Goal: Transaction & Acquisition: Book appointment/travel/reservation

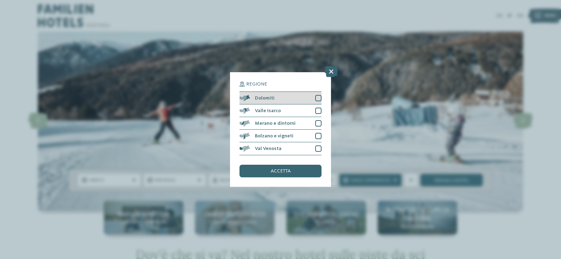
click at [319, 97] on div at bounding box center [318, 98] width 6 height 6
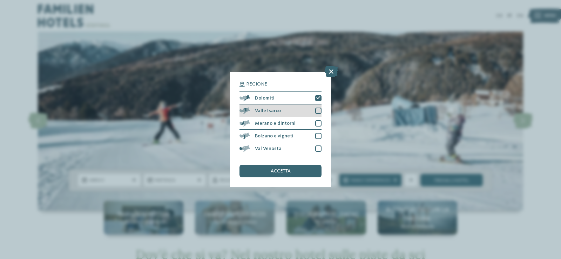
click at [320, 109] on div at bounding box center [318, 111] width 6 height 6
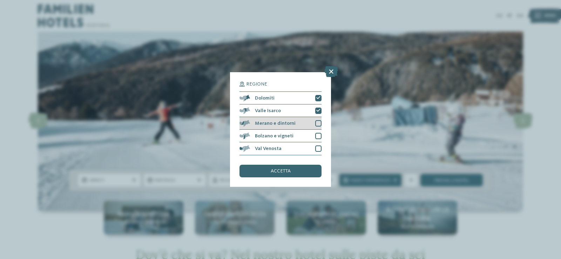
click at [320, 121] on div at bounding box center [318, 123] width 6 height 6
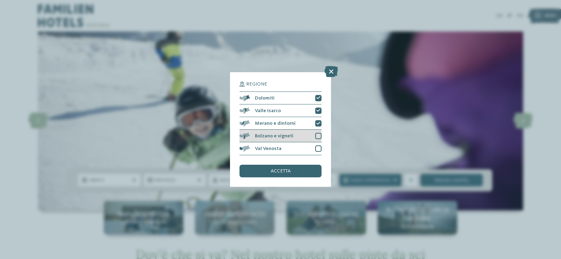
click at [319, 135] on div at bounding box center [318, 136] width 6 height 6
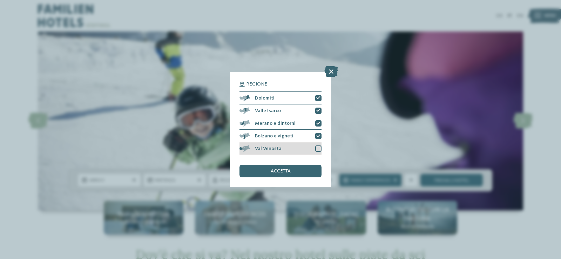
click at [317, 148] on div at bounding box center [318, 149] width 6 height 6
click at [305, 171] on div "accetta" at bounding box center [281, 171] width 82 height 13
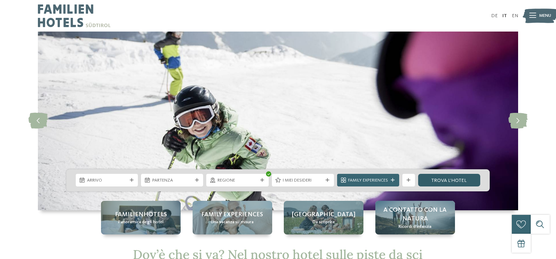
click at [449, 180] on link "trova l’hotel" at bounding box center [449, 180] width 62 height 13
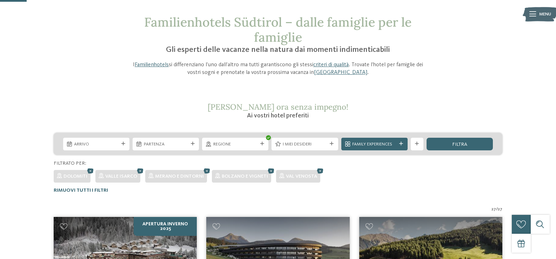
scroll to position [28, 0]
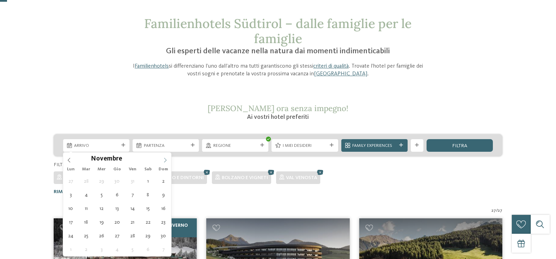
click at [165, 160] on icon at bounding box center [165, 160] width 5 height 5
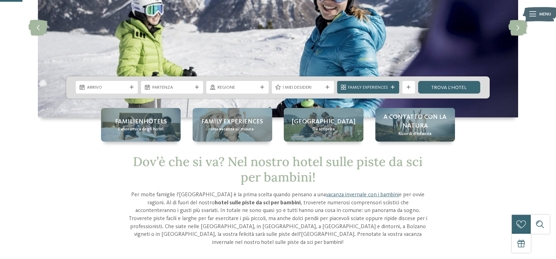
scroll to position [105, 0]
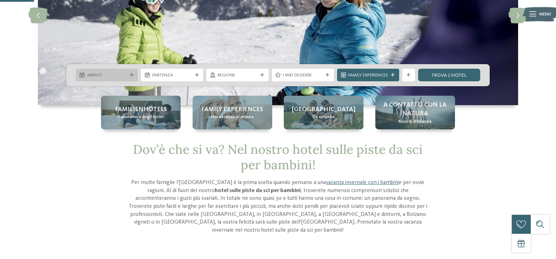
click at [130, 78] on div "Arrivo" at bounding box center [107, 75] width 62 height 13
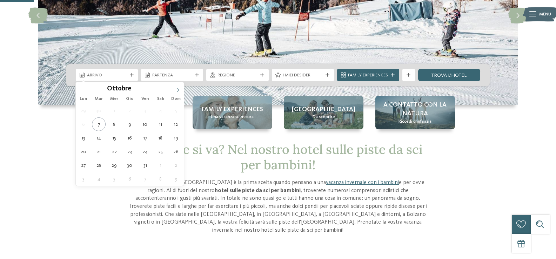
click at [177, 91] on icon at bounding box center [177, 90] width 5 height 5
type div "27.12.2025"
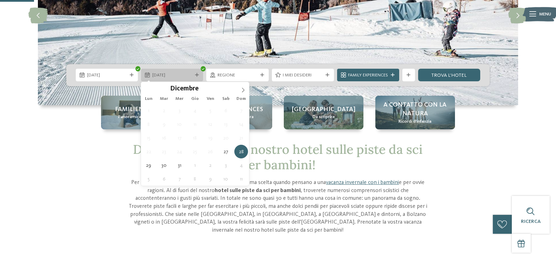
click at [195, 77] on div "28.12.2025" at bounding box center [172, 75] width 62 height 13
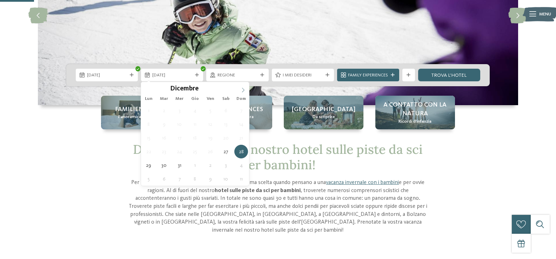
type input "****"
click at [241, 91] on icon at bounding box center [243, 90] width 5 height 5
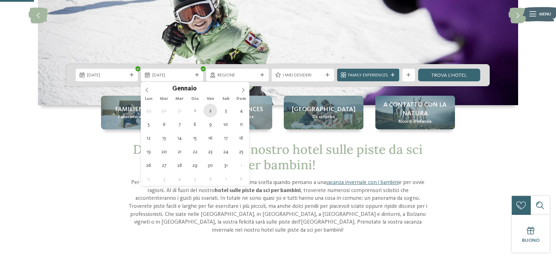
type div "02.01.2026"
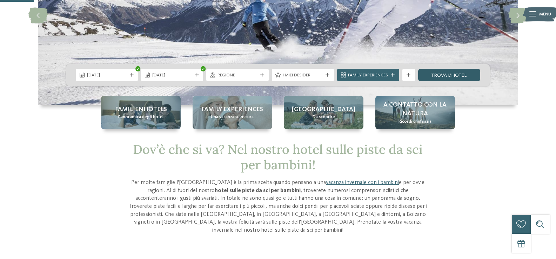
click at [453, 77] on link "trova l’hotel" at bounding box center [449, 75] width 62 height 13
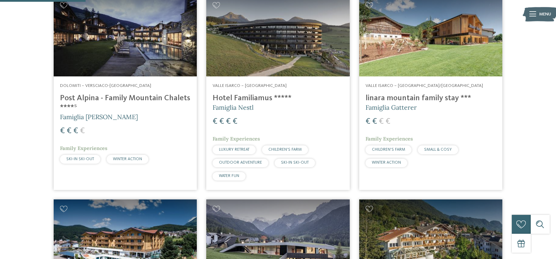
scroll to position [239, 0]
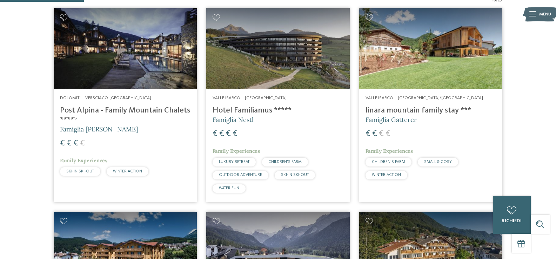
click at [229, 108] on h4 "Hotel Familiamus *****" at bounding box center [278, 110] width 131 height 9
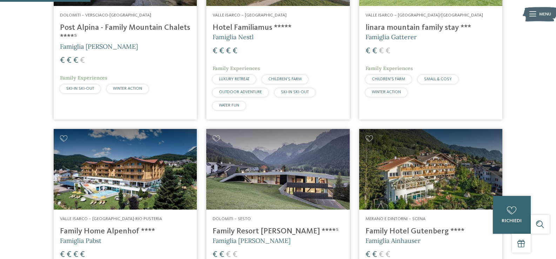
scroll to position [344, 0]
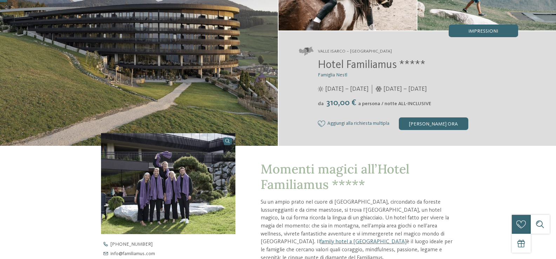
scroll to position [140, 0]
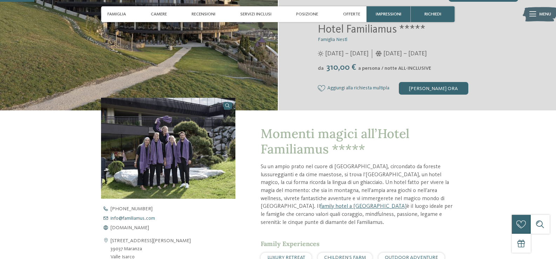
click at [152, 219] on span "info@ no-spam. familiamus. no-spam. com" at bounding box center [133, 218] width 45 height 5
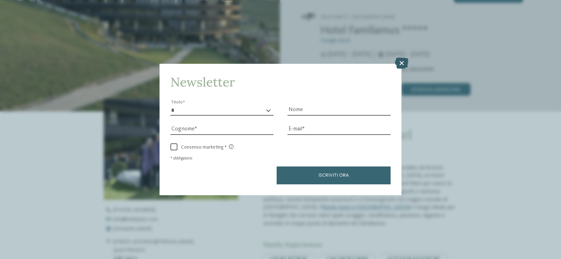
click at [404, 62] on icon at bounding box center [402, 63] width 14 height 11
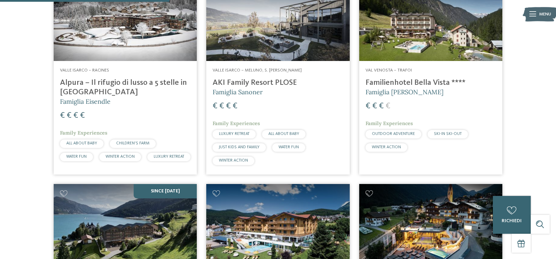
scroll to position [632, 0]
click at [423, 86] on h4 "Familienhotel Bella Vista ****" at bounding box center [431, 83] width 131 height 9
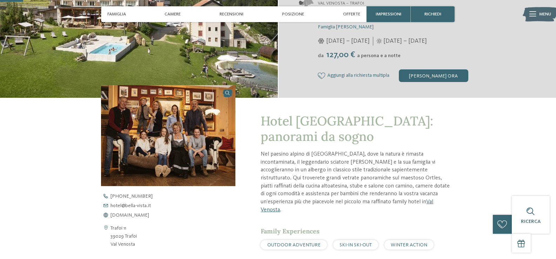
scroll to position [246, 0]
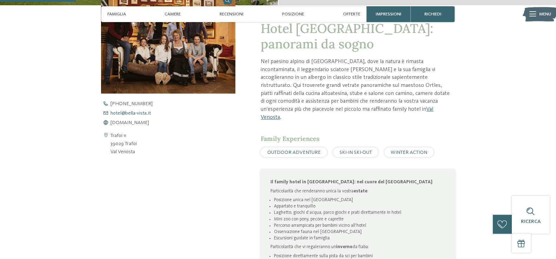
click at [134, 114] on span "hotel@ no-spam. bella-vista. no-spam. it" at bounding box center [131, 113] width 40 height 5
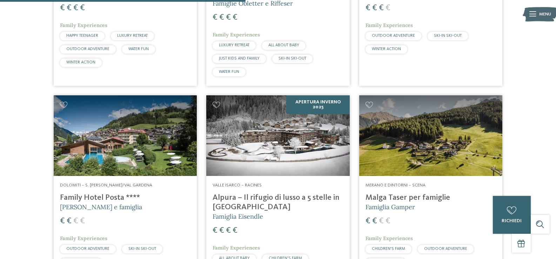
scroll to position [983, 0]
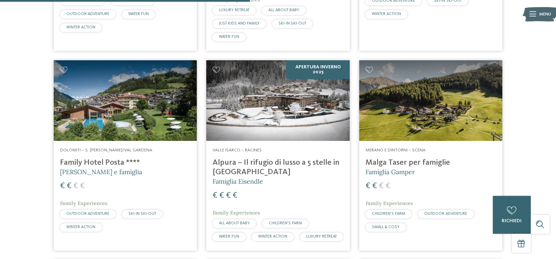
click at [111, 163] on h4 "Family Hotel Posta ****" at bounding box center [125, 162] width 131 height 9
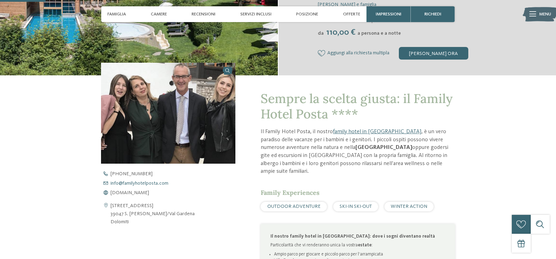
click at [149, 182] on span "info@ no-spam. familyhotelposta. no-spam. com" at bounding box center [140, 183] width 58 height 5
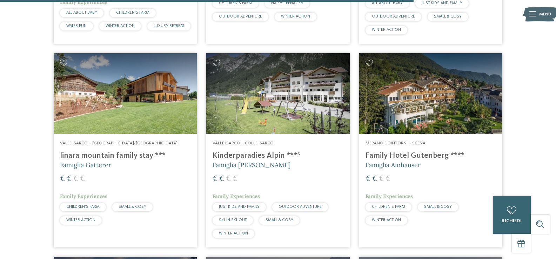
scroll to position [1614, 0]
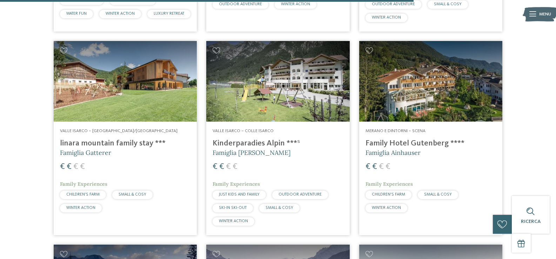
click at [273, 142] on h4 "Kinderparadies Alpin ***ˢ" at bounding box center [278, 143] width 131 height 9
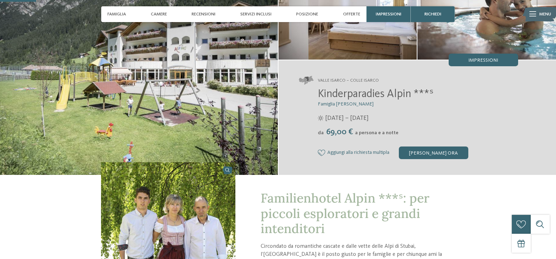
scroll to position [175, 0]
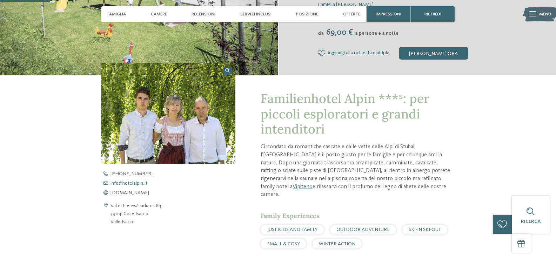
click at [135, 182] on span "info@ no-spam. hotelalpin. no-spam. it" at bounding box center [129, 183] width 37 height 5
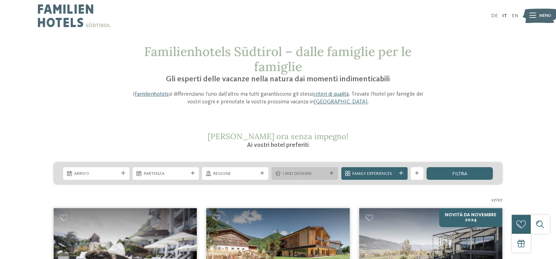
click at [332, 171] on div "I miei desideri" at bounding box center [305, 173] width 66 height 13
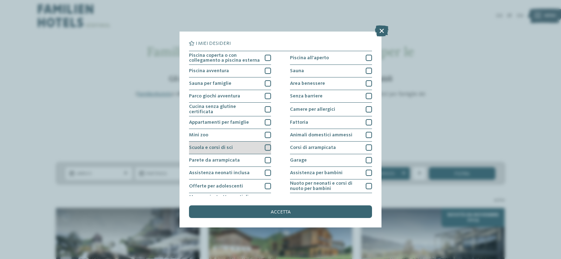
click at [265, 148] on div at bounding box center [268, 148] width 6 height 6
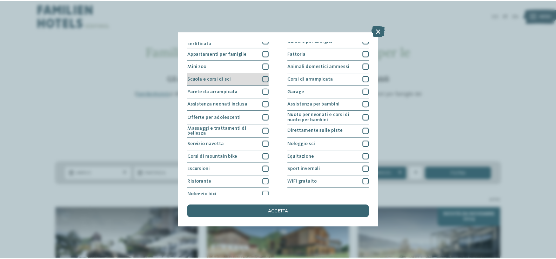
scroll to position [70, 0]
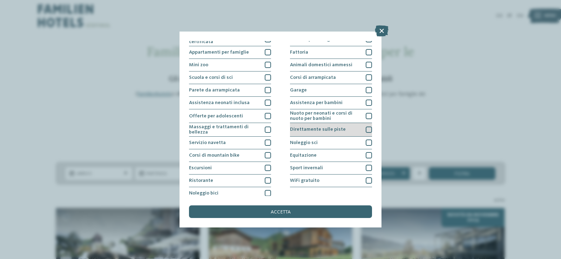
click at [366, 128] on div at bounding box center [369, 130] width 6 height 6
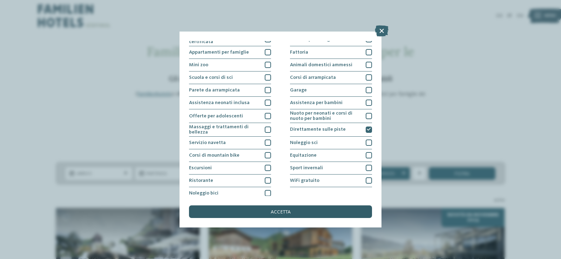
click at [316, 217] on div "accetta" at bounding box center [280, 212] width 183 height 13
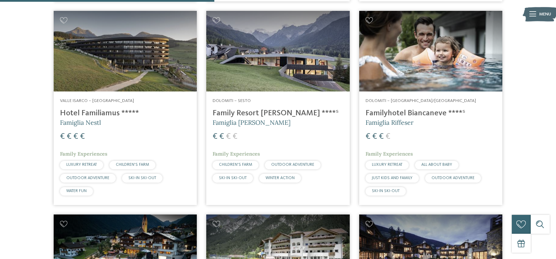
scroll to position [449, 0]
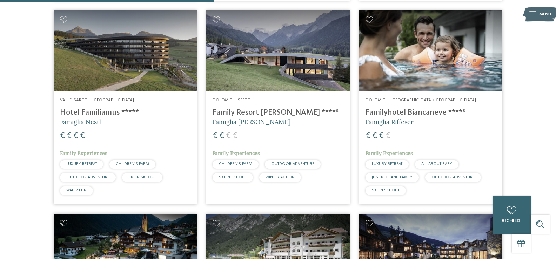
click at [269, 114] on h4 "Family Resort Rainer ****ˢ" at bounding box center [278, 112] width 131 height 9
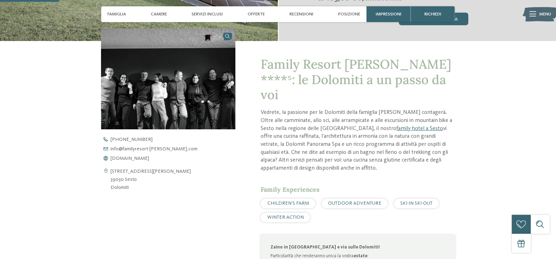
scroll to position [211, 0]
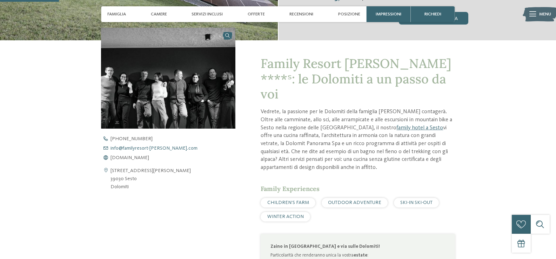
click at [148, 148] on span "info@ no-spam. familyresort-rainer. no-spam. com" at bounding box center [154, 148] width 87 height 5
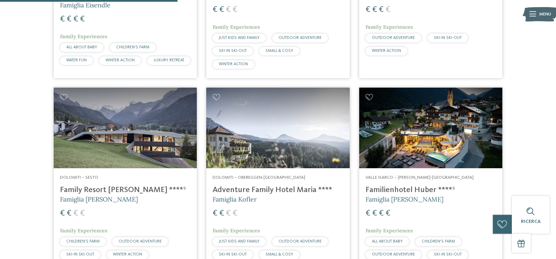
scroll to position [379, 0]
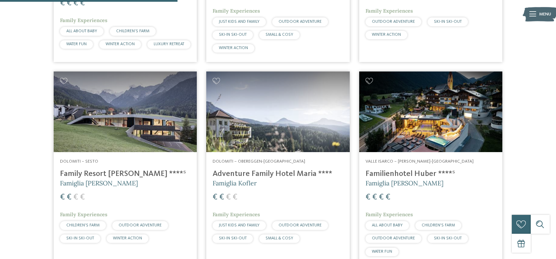
click at [268, 179] on h4 "Adventure Family Hotel Maria ****" at bounding box center [278, 174] width 131 height 9
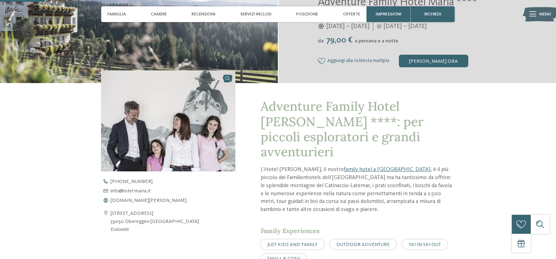
scroll to position [175, 0]
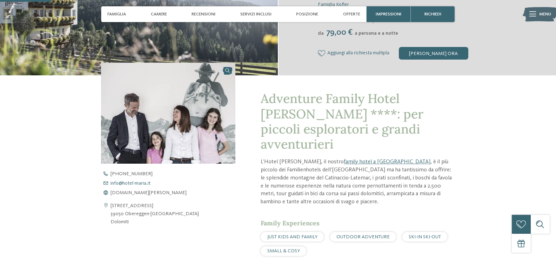
click at [149, 184] on span "info@ no-spam. hotel-[PERSON_NAME]. no-spam. it" at bounding box center [131, 183] width 40 height 5
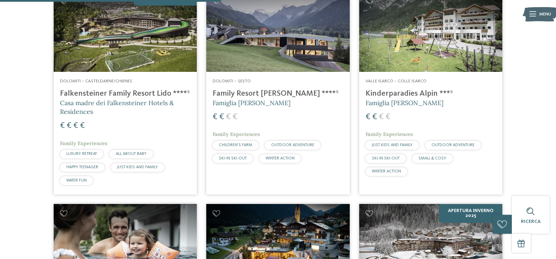
scroll to position [435, 0]
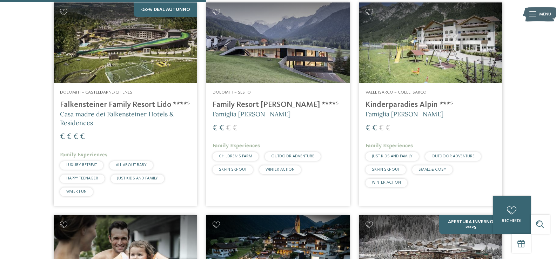
click at [413, 106] on h4 "Kinderparadies Alpin ***ˢ" at bounding box center [431, 104] width 131 height 9
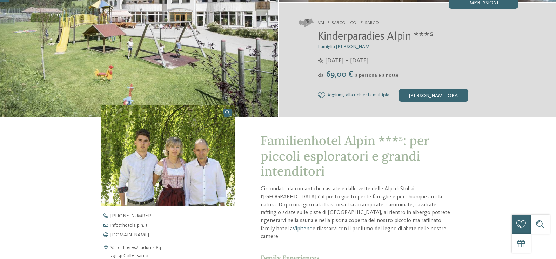
scroll to position [211, 0]
